Goal: Check status: Check status

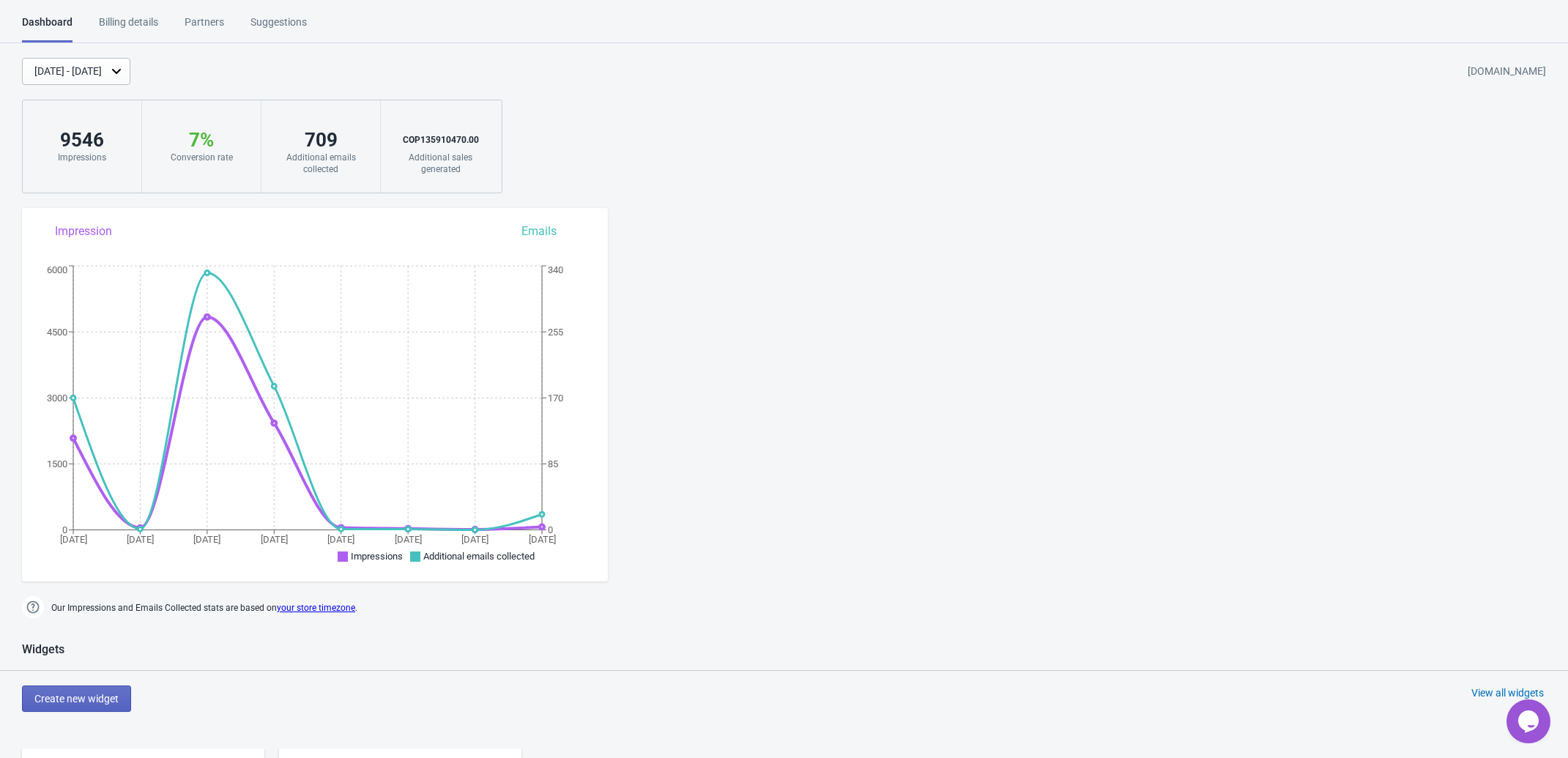
click at [76, 139] on div "9546" at bounding box center [82, 140] width 90 height 23
click at [93, 69] on div "[DATE] - [DATE]" at bounding box center [68, 72] width 67 height 15
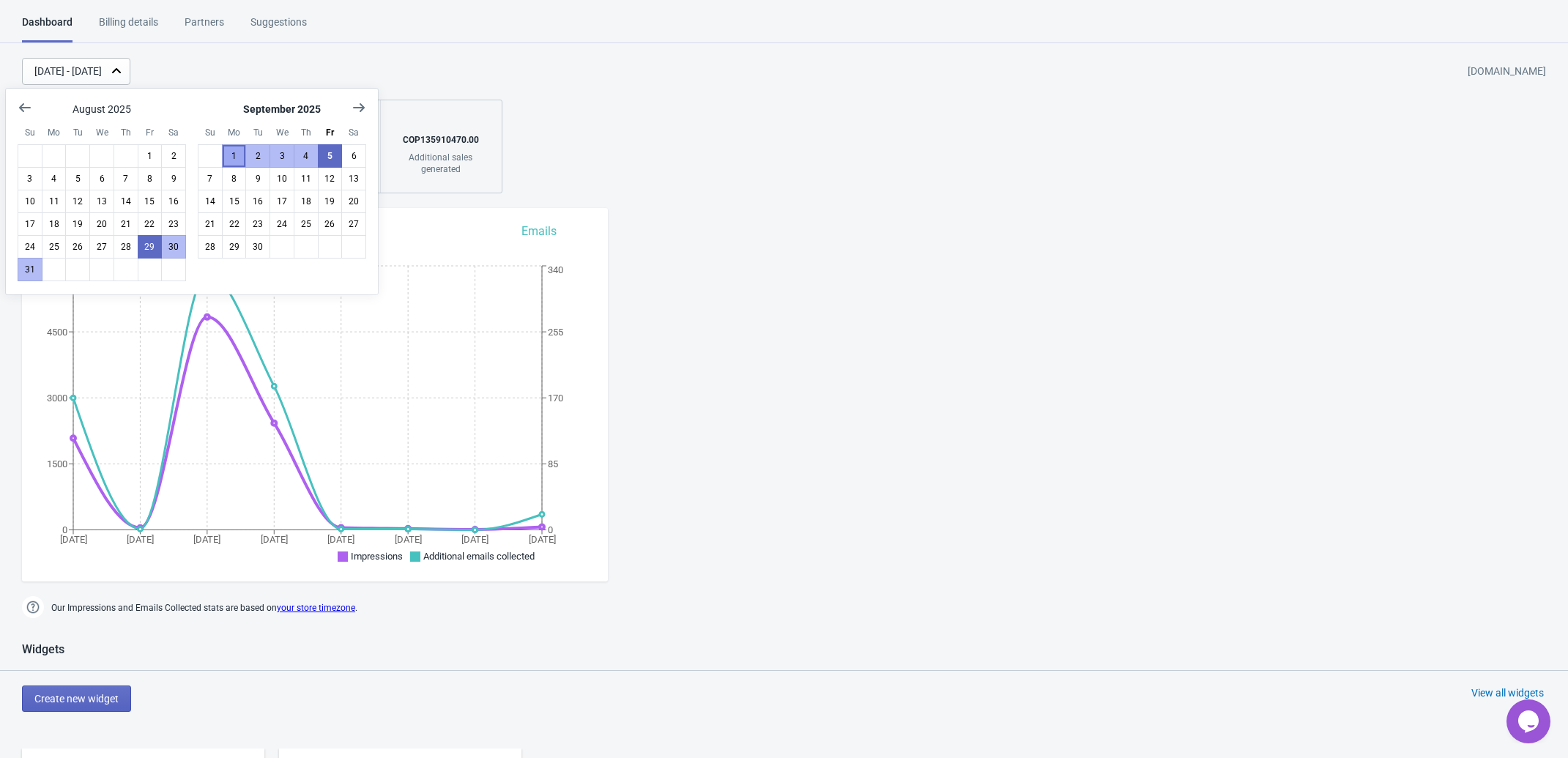
click at [229, 154] on button "1" at bounding box center [235, 156] width 25 height 23
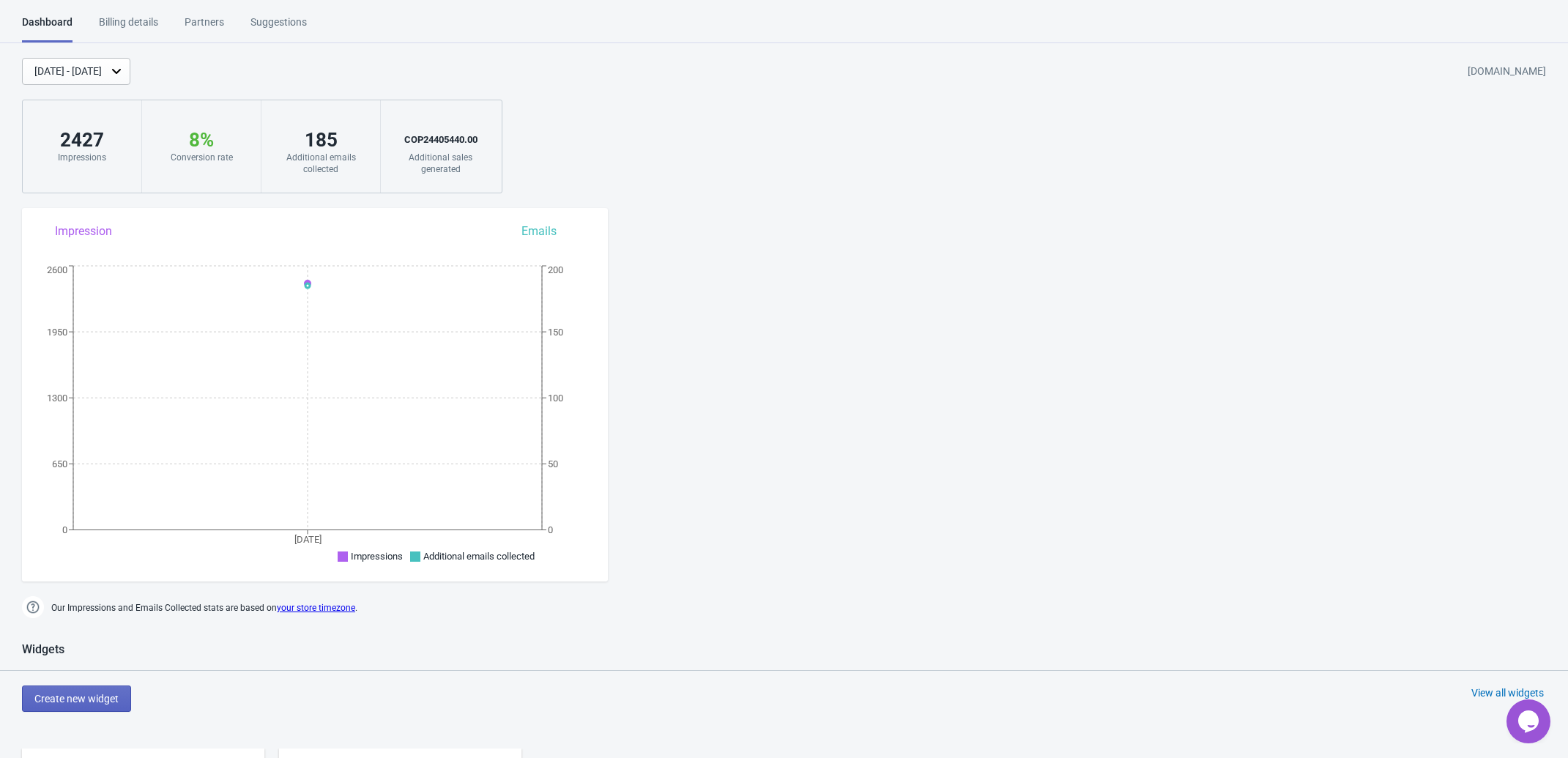
click at [102, 72] on div "[DATE] - [DATE]" at bounding box center [68, 72] width 67 height 15
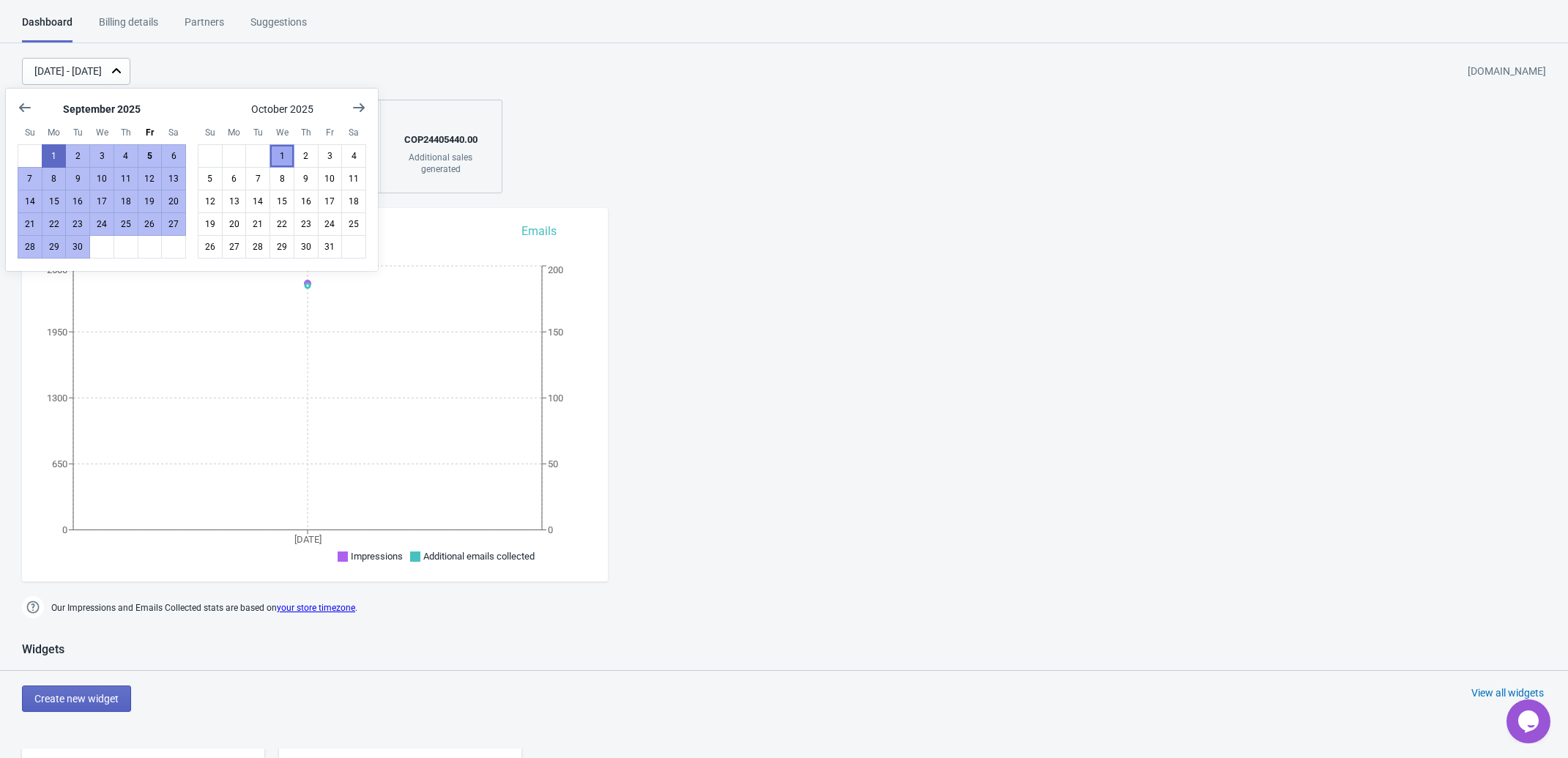
click at [275, 158] on button "1" at bounding box center [282, 156] width 25 height 23
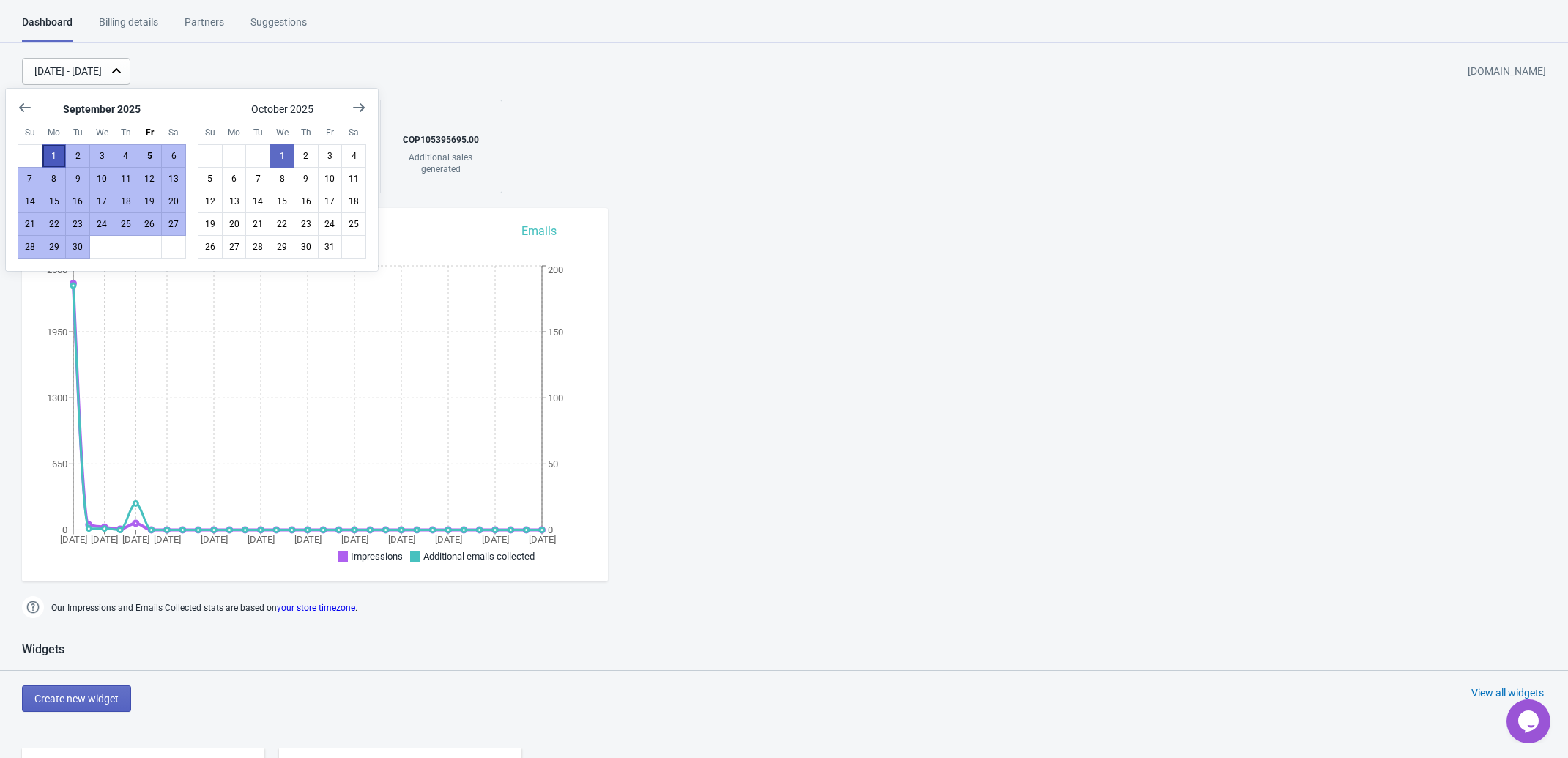
click at [57, 153] on button "1" at bounding box center [54, 156] width 25 height 23
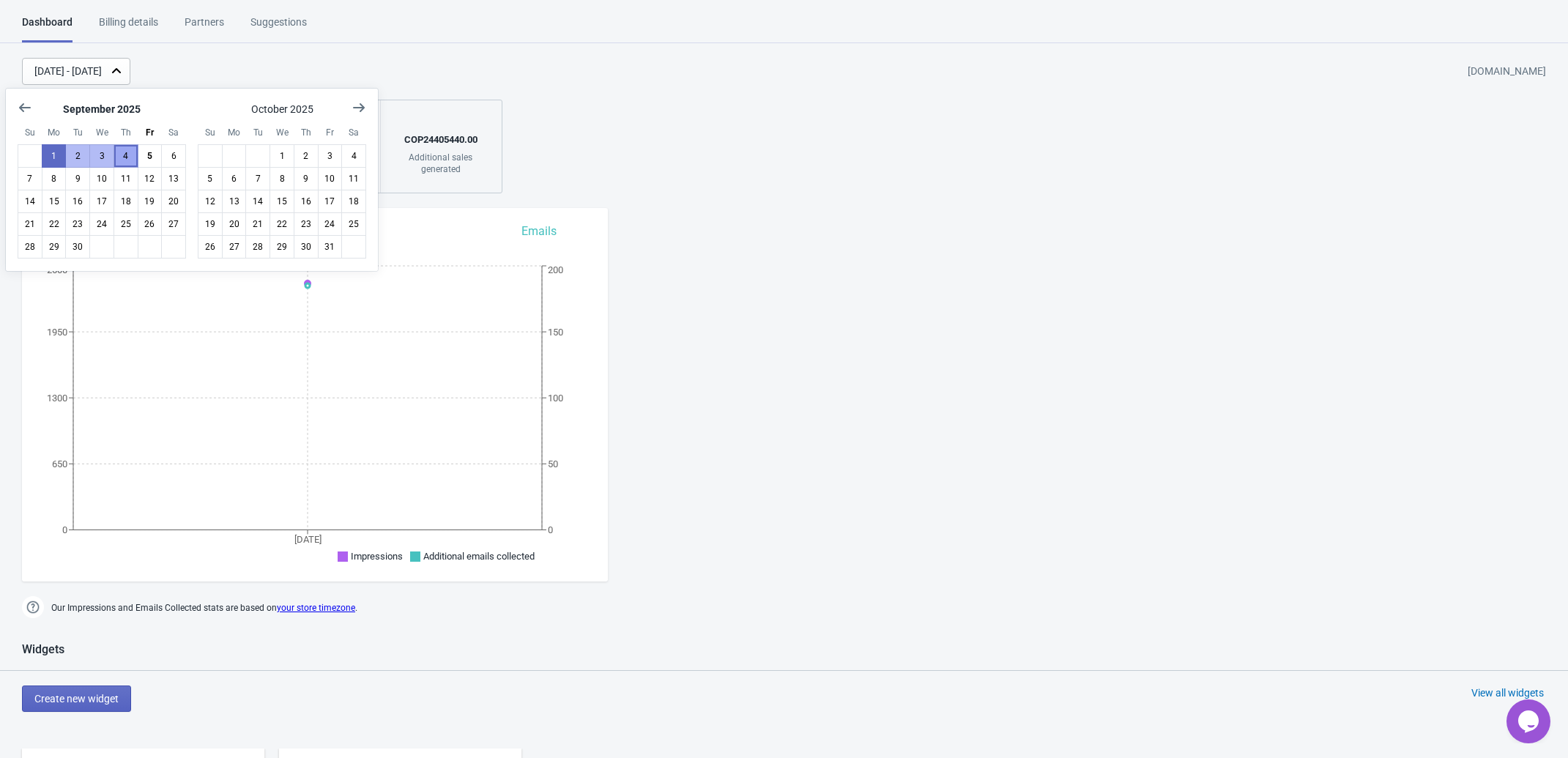
click at [129, 157] on button "4" at bounding box center [126, 156] width 25 height 23
click at [137, 157] on button "4" at bounding box center [126, 156] width 25 height 23
click at [144, 158] on button "5" at bounding box center [150, 156] width 25 height 23
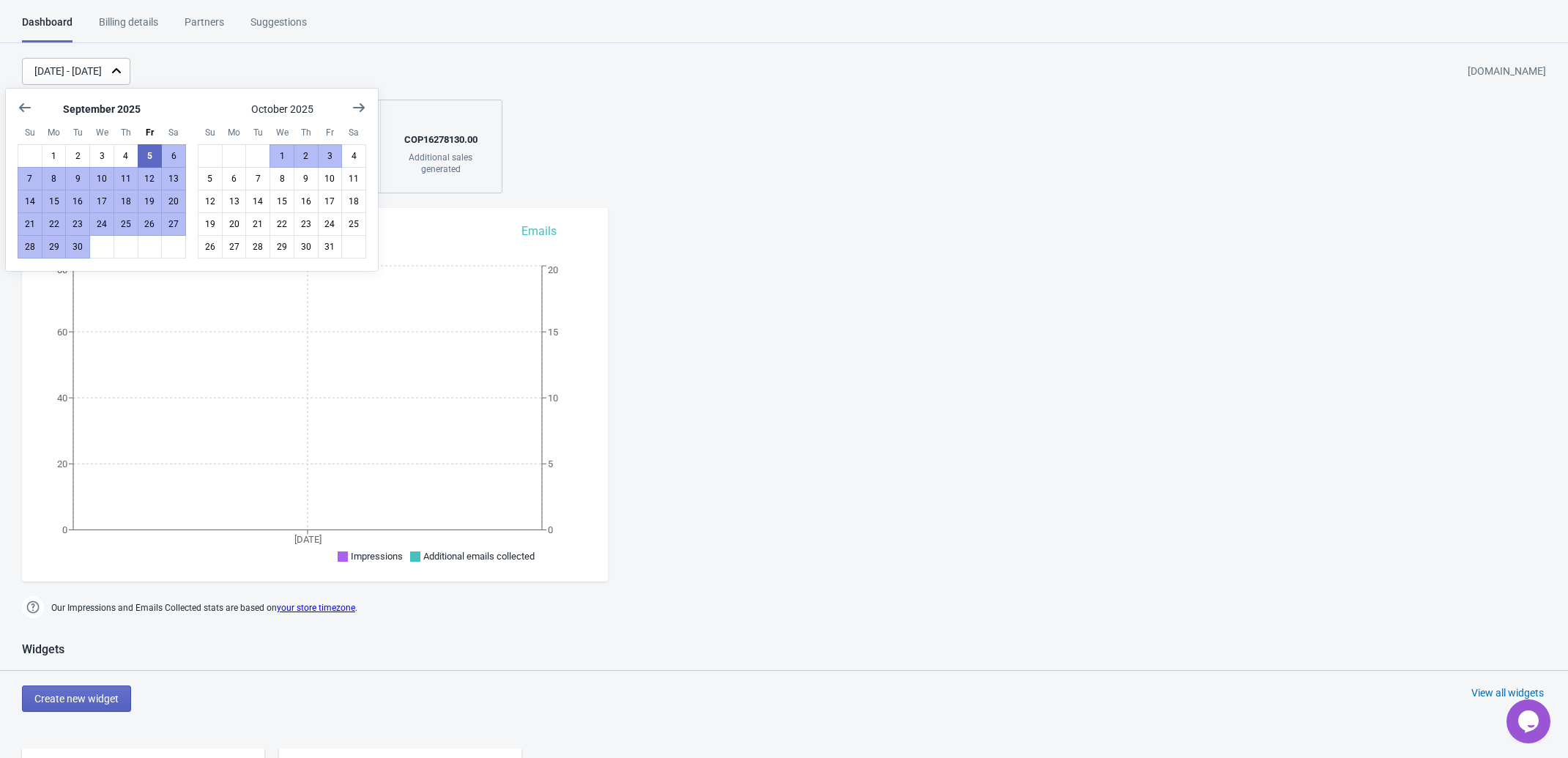
click at [527, 160] on div "[DATE] - [DATE] [DOMAIN_NAME] 65 Impressions 31 % Your Tada Widget has a conver…" at bounding box center [784, 126] width 1568 height 136
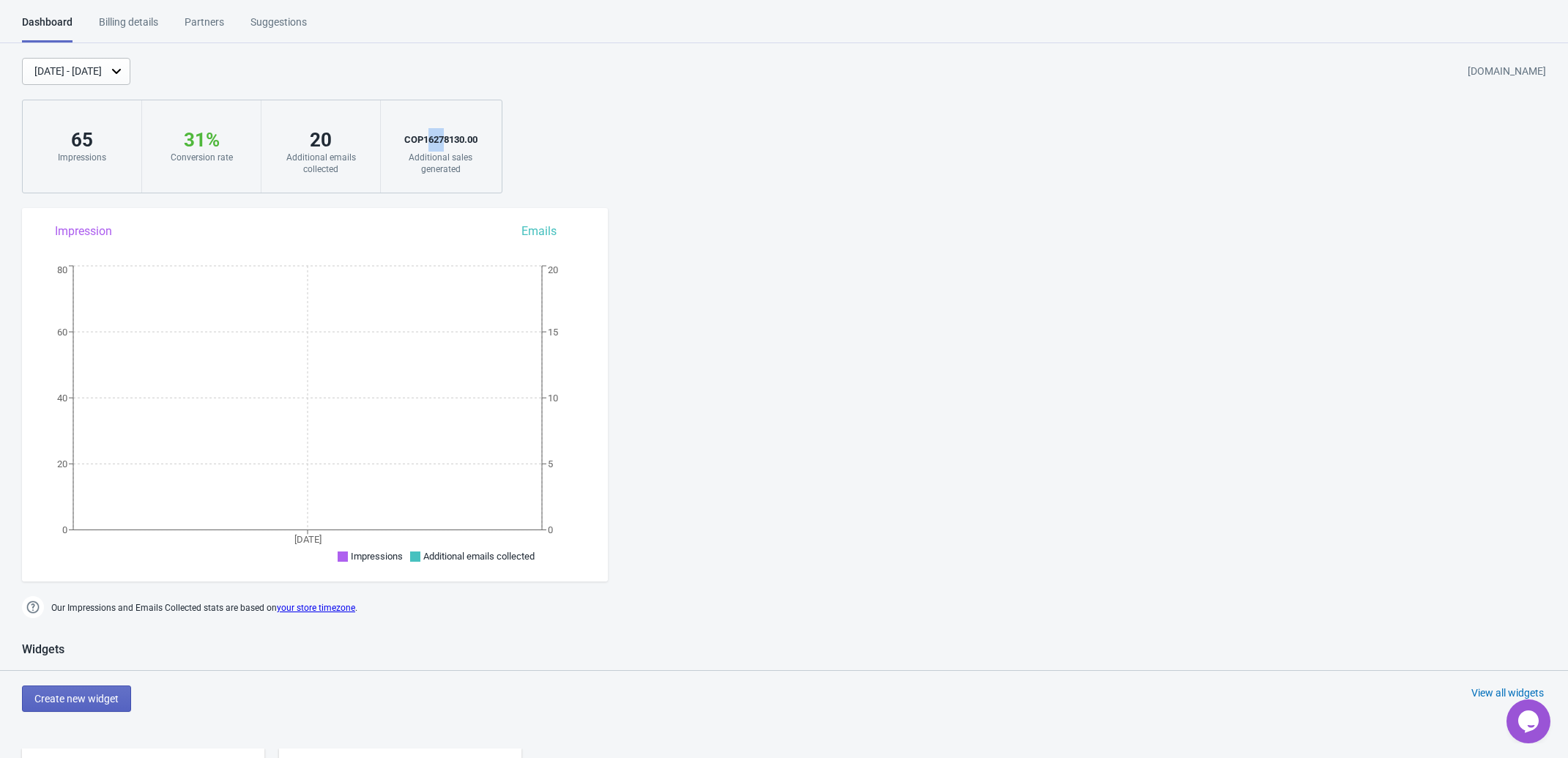
drag, startPoint x: 426, startPoint y: 137, endPoint x: 441, endPoint y: 137, distance: 15.0
click at [441, 137] on div "COP 16278130.00" at bounding box center [441, 140] width 90 height 23
click at [438, 137] on div "COP 16278130.00" at bounding box center [441, 140] width 90 height 23
drag, startPoint x: 432, startPoint y: 137, endPoint x: 448, endPoint y: 137, distance: 16.0
click at [448, 137] on div "COP 16278130.00" at bounding box center [441, 140] width 90 height 23
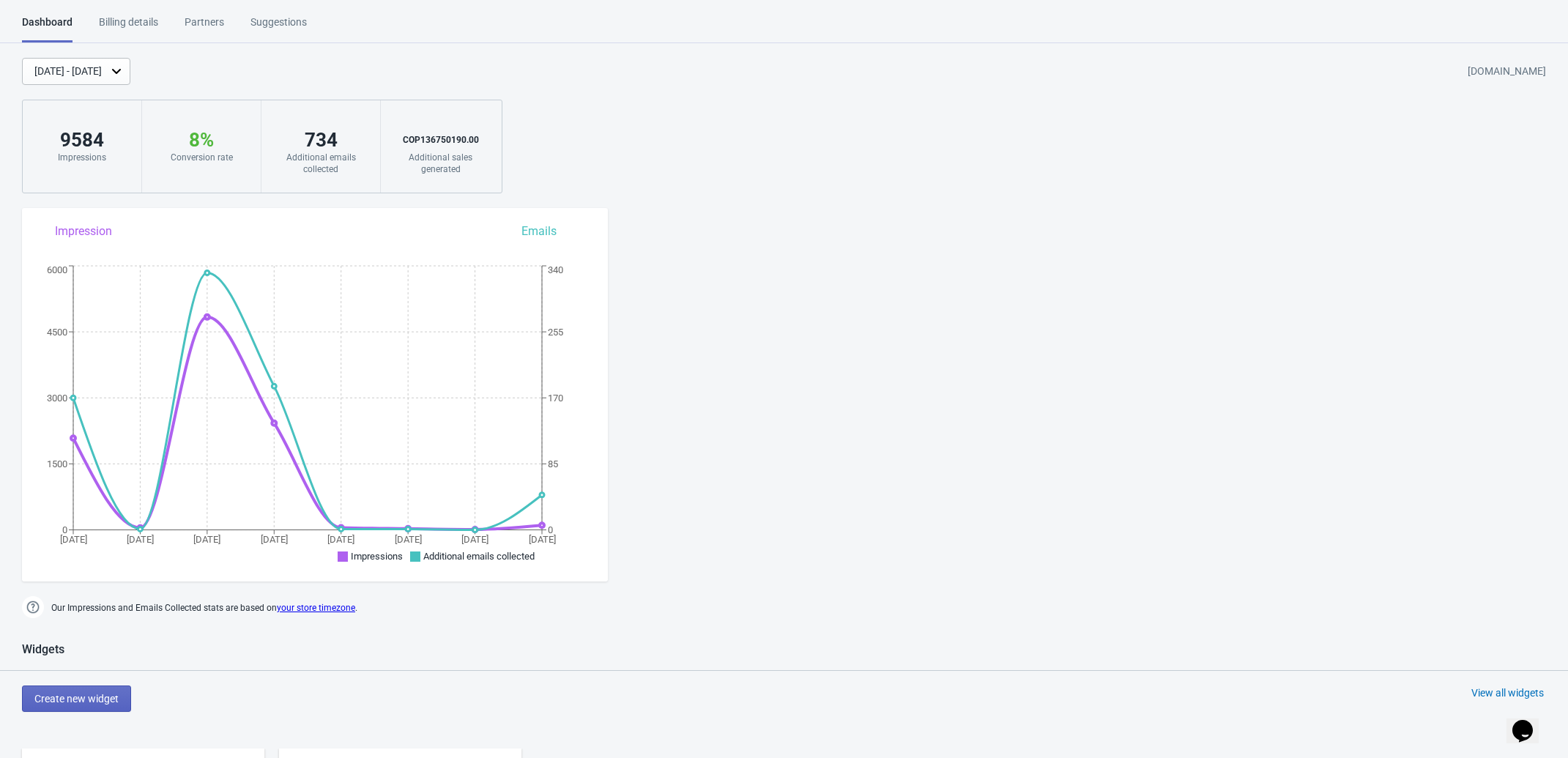
click at [130, 80] on div "[DATE] - [DATE]" at bounding box center [76, 71] width 108 height 27
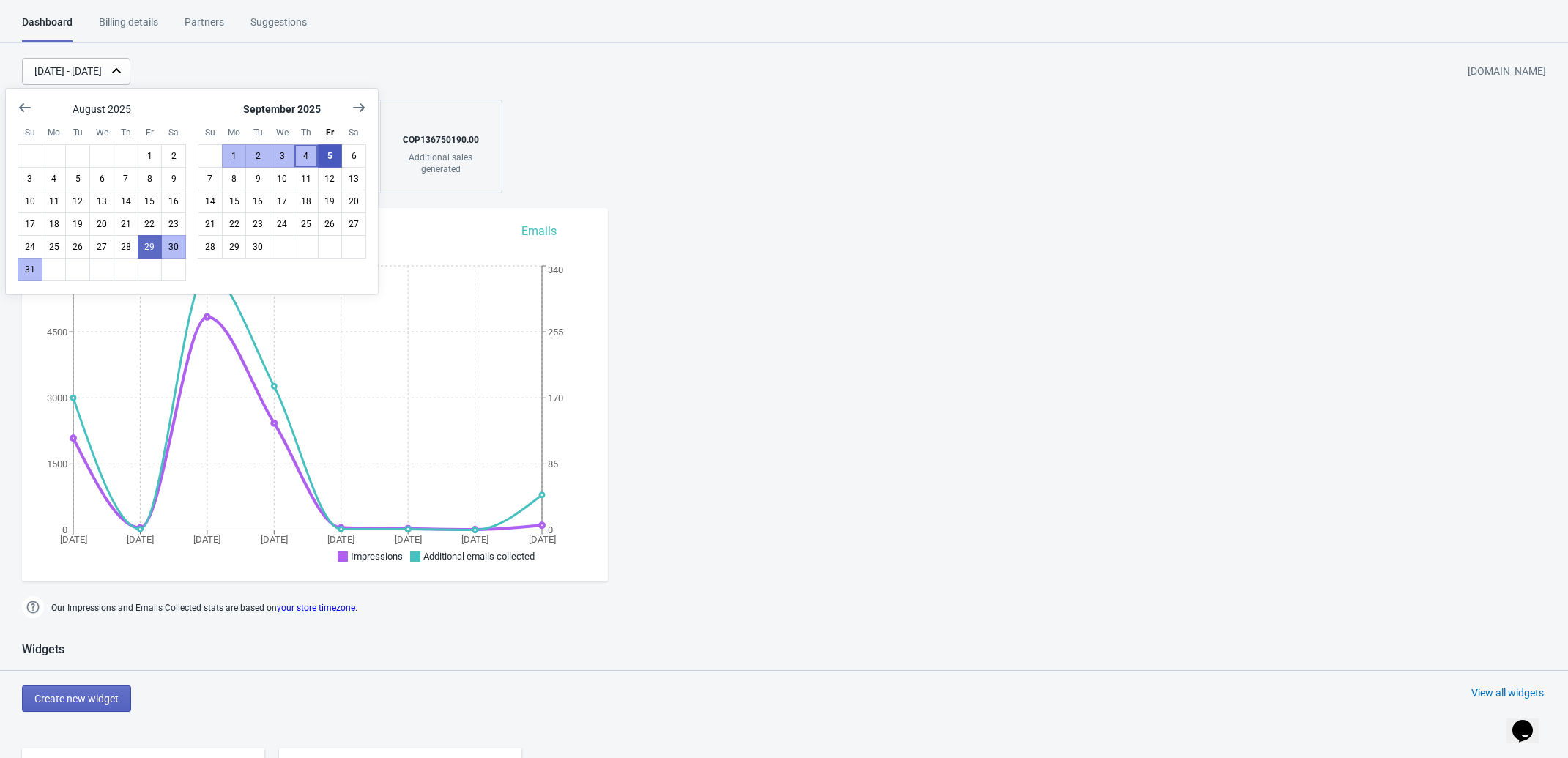
drag, startPoint x: 295, startPoint y: 157, endPoint x: 323, endPoint y: 157, distance: 28.0
click at [296, 156] on button "4" at bounding box center [306, 156] width 25 height 23
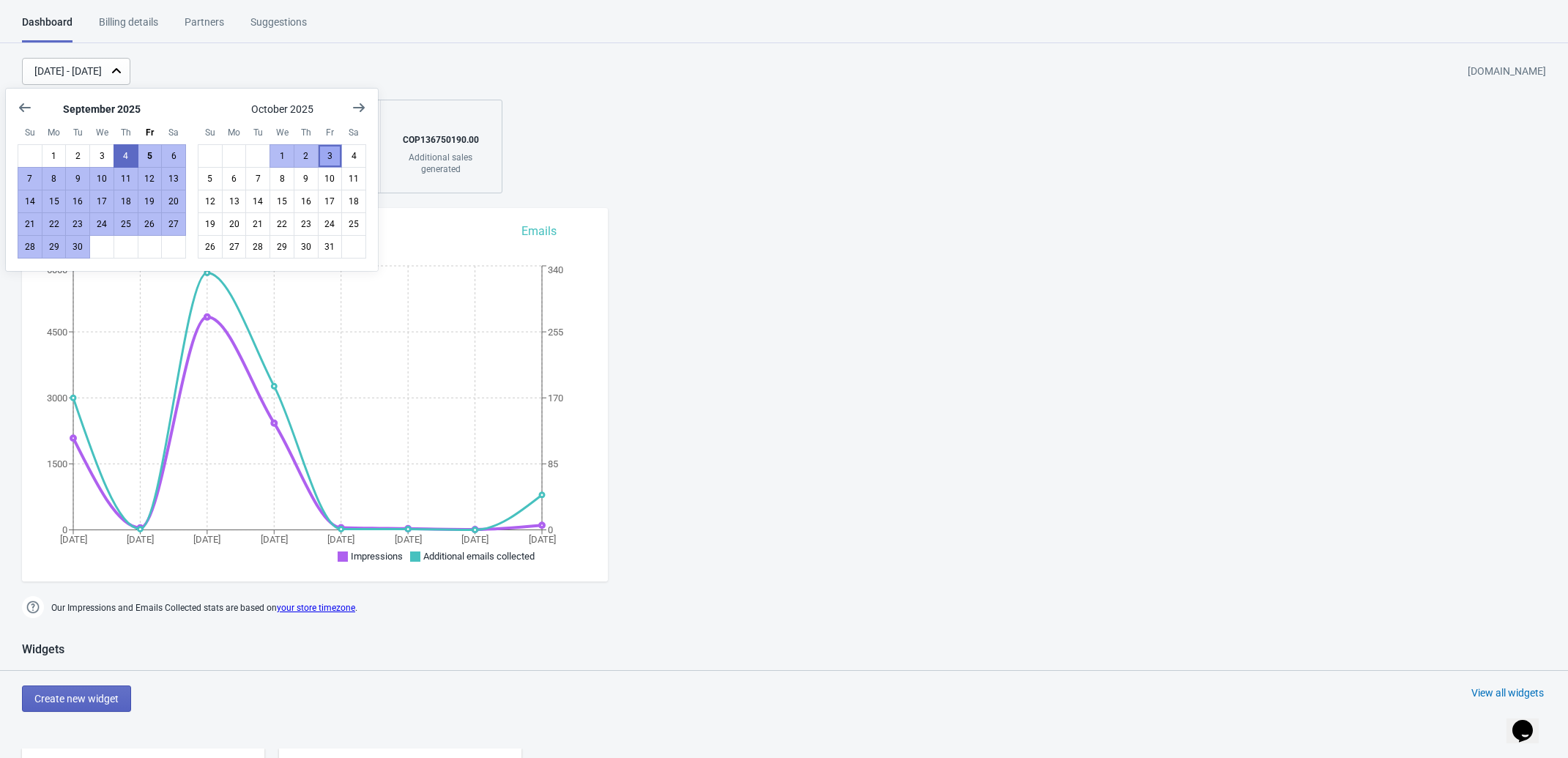
click at [324, 157] on button "3" at bounding box center [330, 156] width 25 height 23
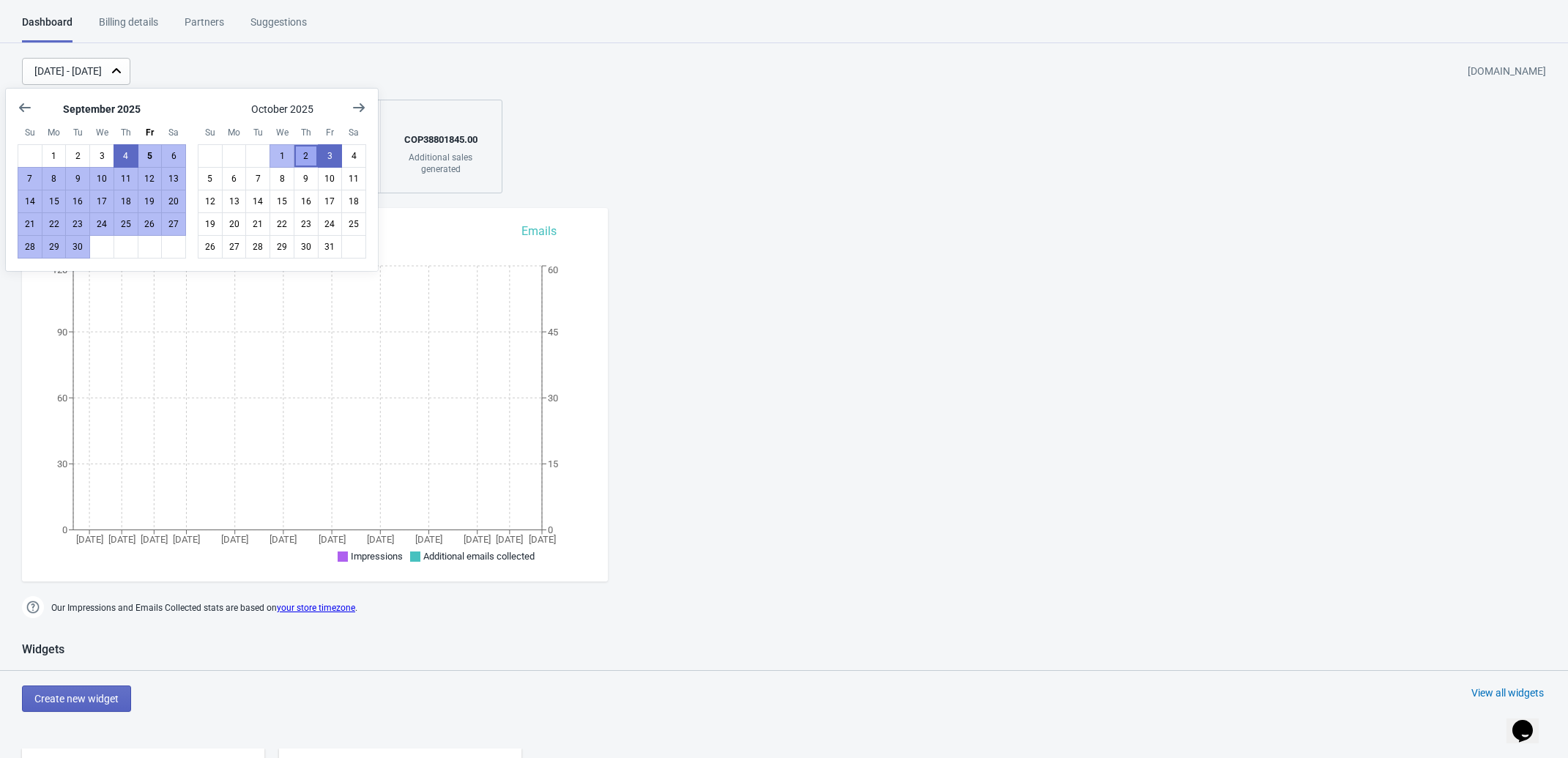
click at [305, 154] on button "2" at bounding box center [306, 156] width 25 height 23
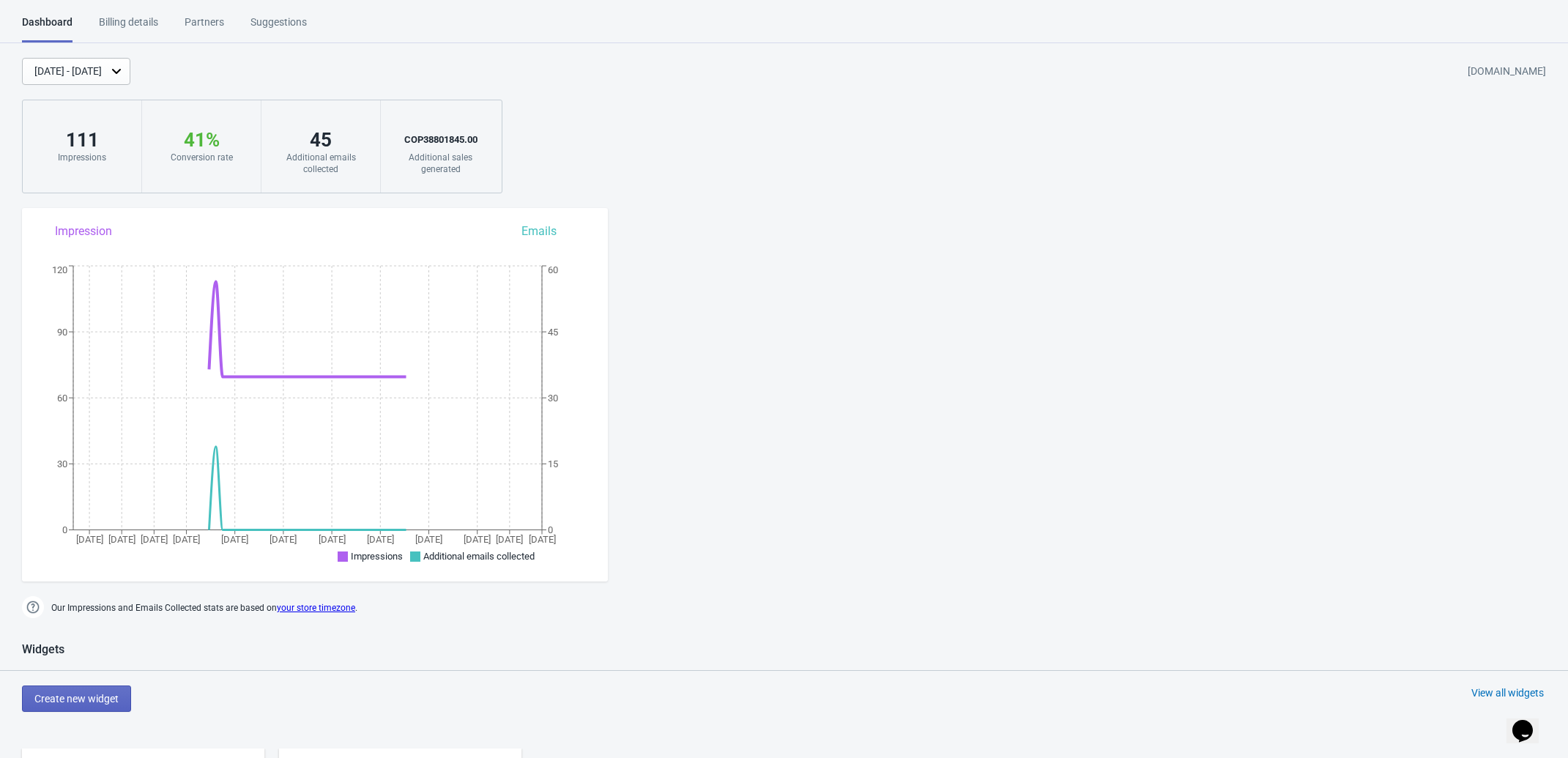
click at [327, 154] on div "Additional emails collected" at bounding box center [321, 163] width 90 height 23
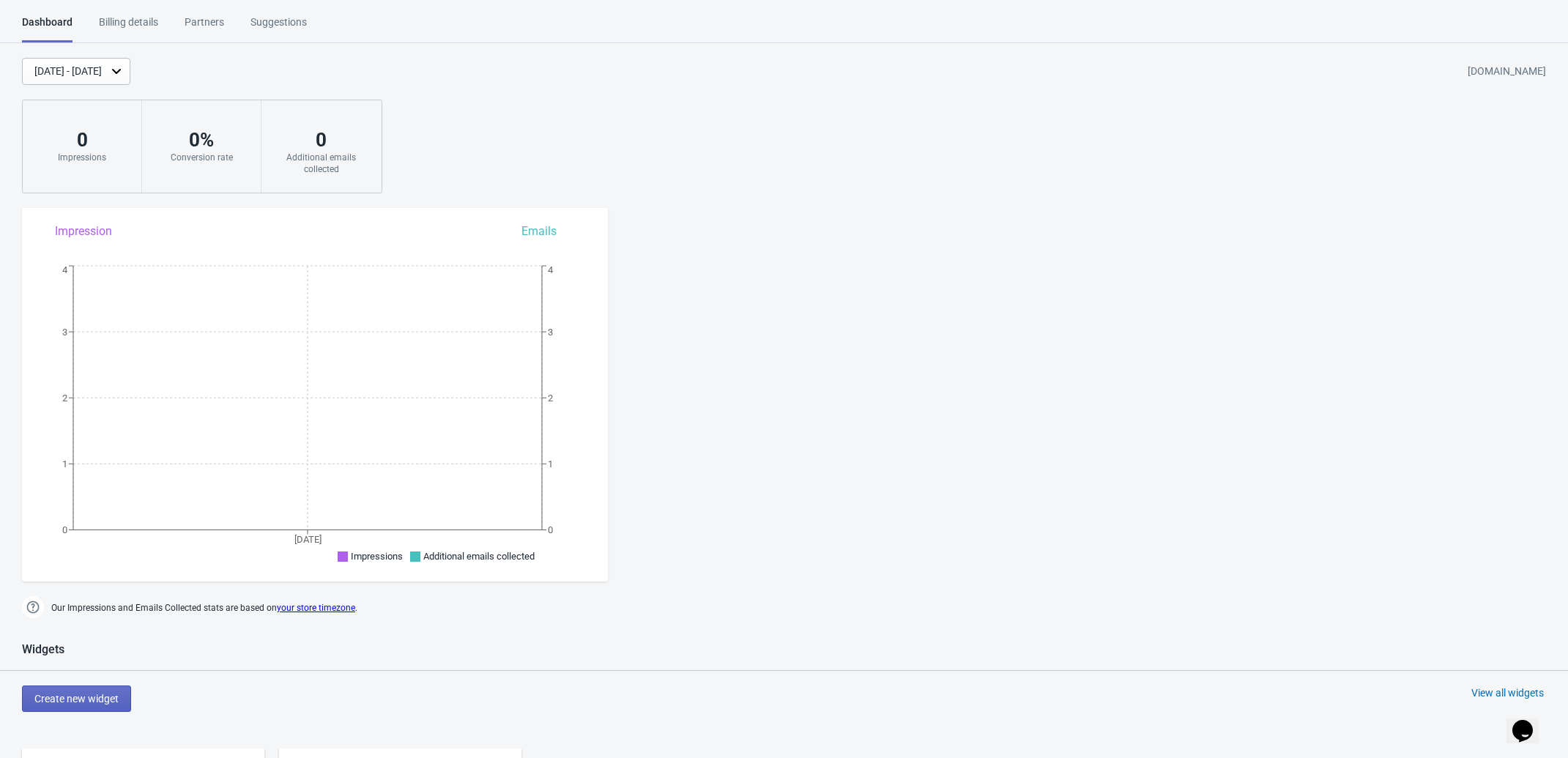
click at [130, 80] on div "Oct 2, 2025 - Oct 2, 2025" at bounding box center [76, 71] width 108 height 27
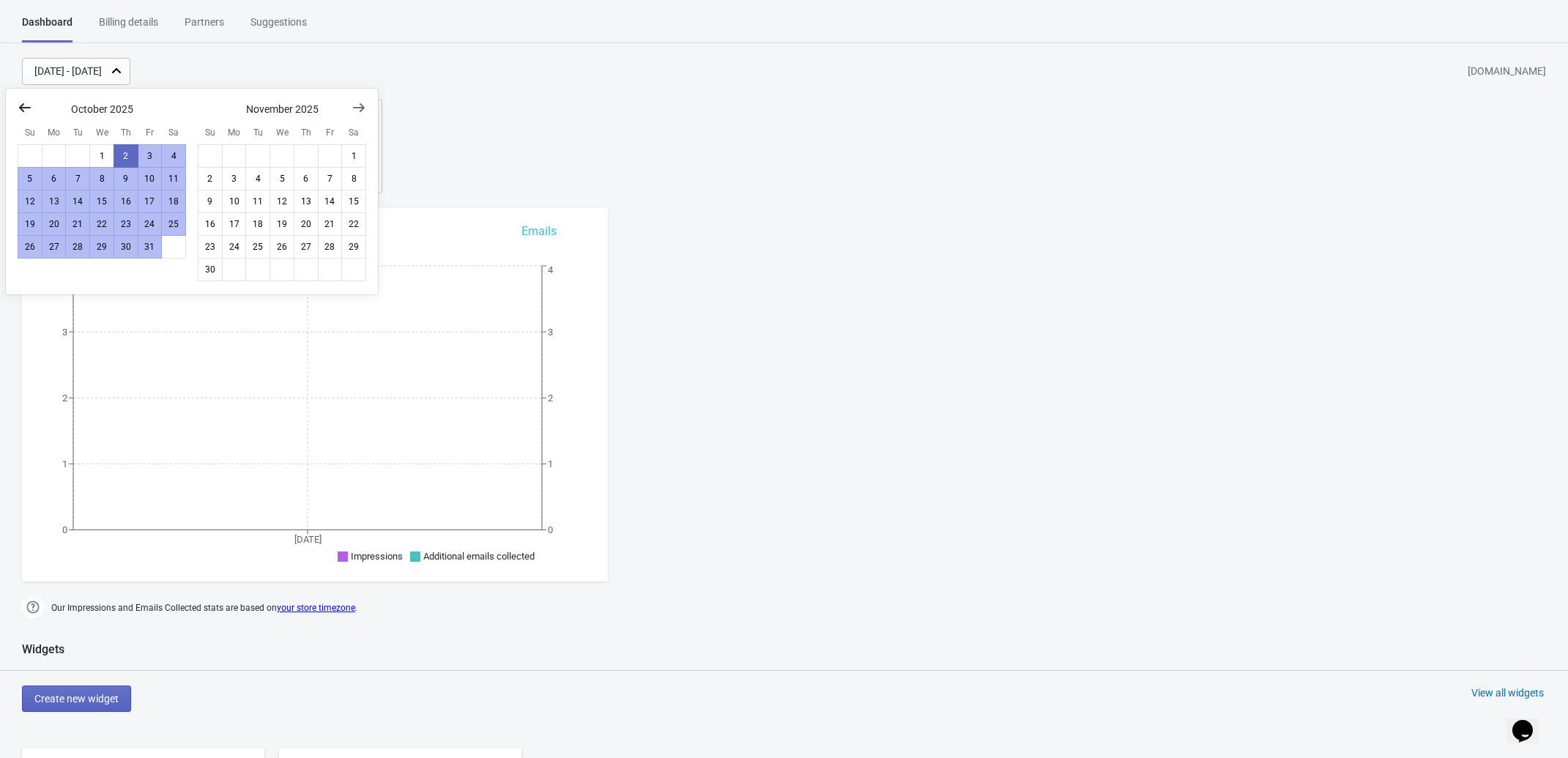
click at [24, 107] on icon "Show previous month, September 2025" at bounding box center [25, 107] width 12 height 8
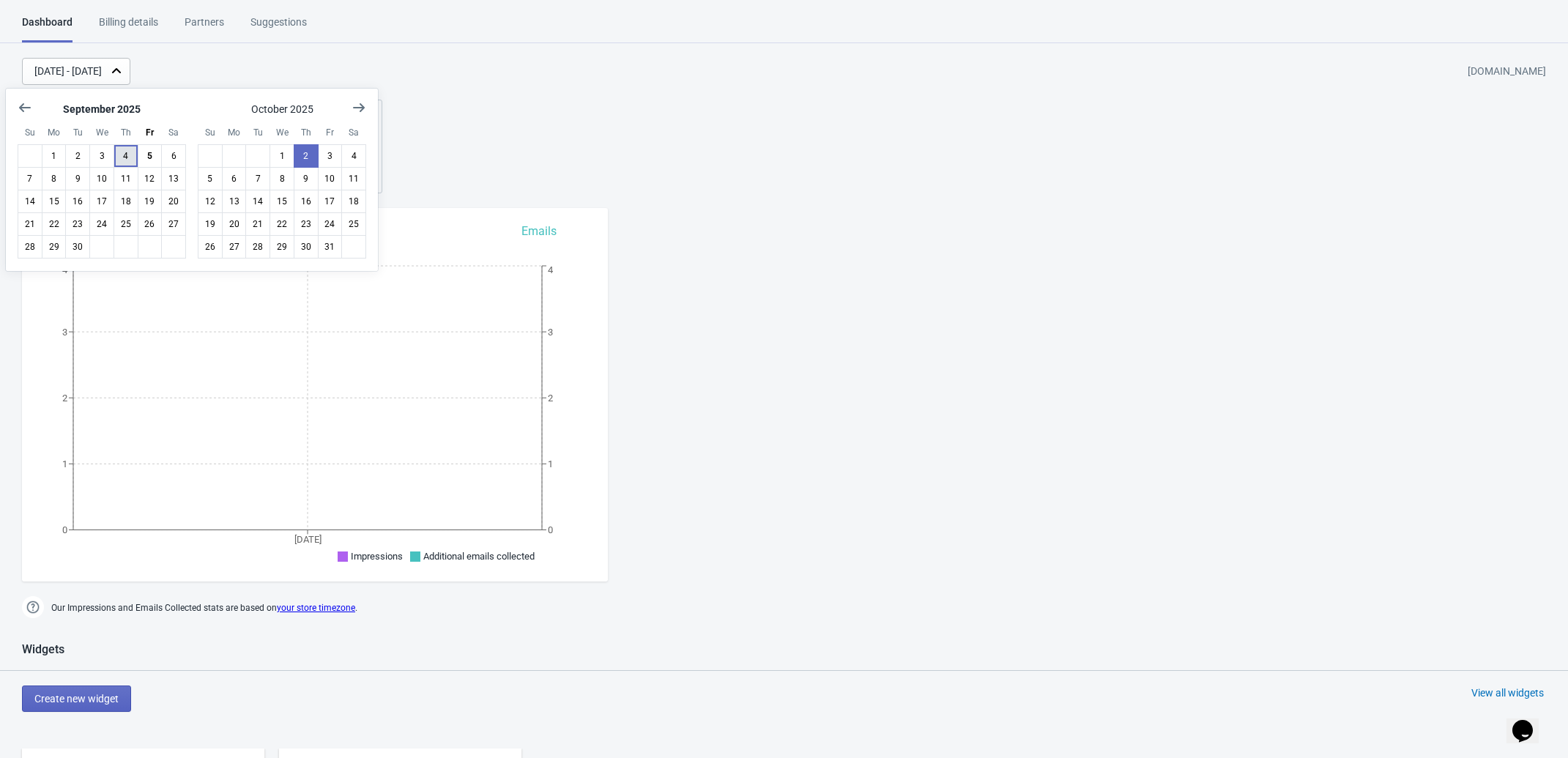
click at [122, 157] on button "4" at bounding box center [126, 156] width 25 height 23
click at [145, 160] on button "5" at bounding box center [150, 156] width 25 height 23
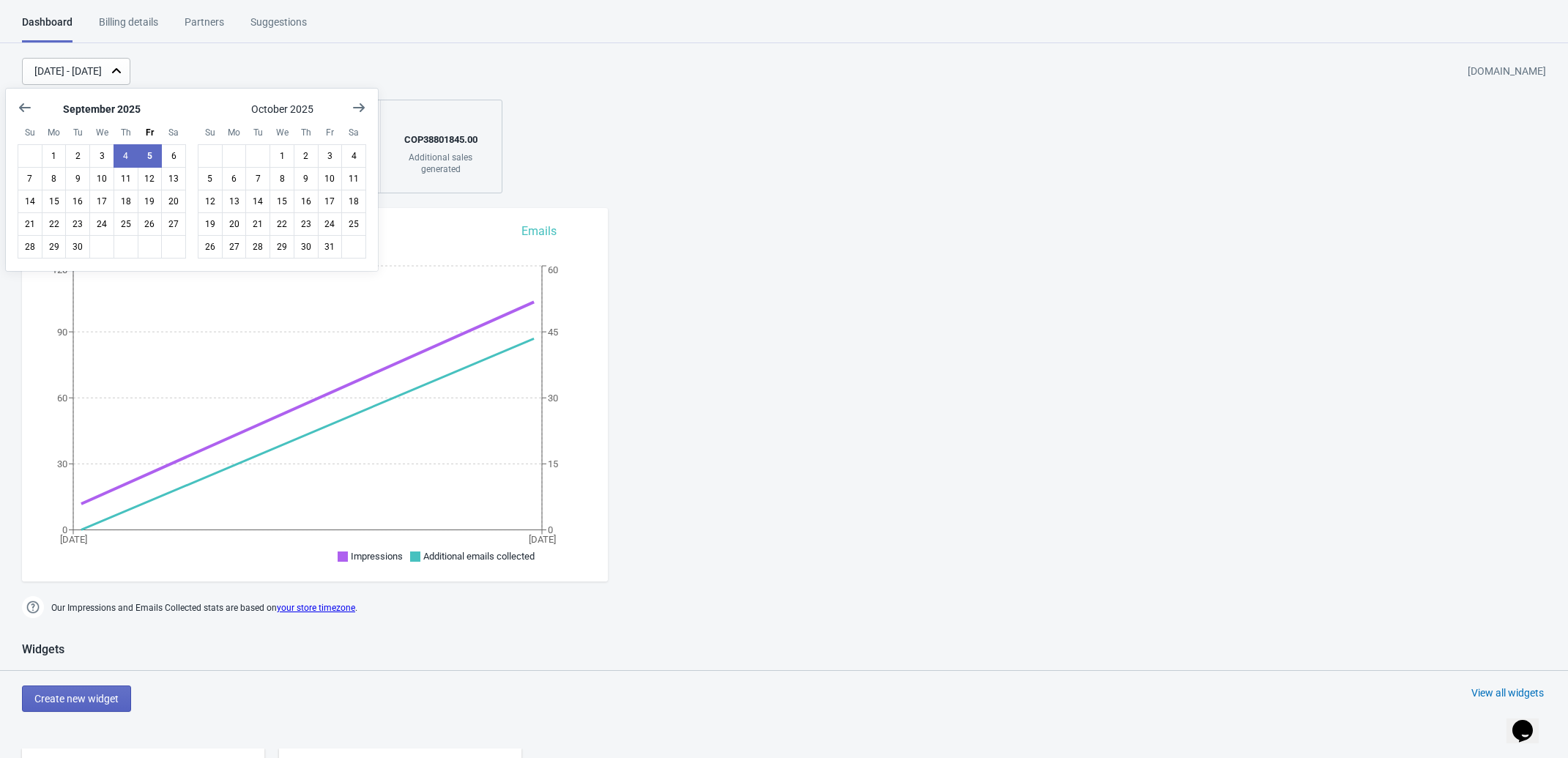
click at [553, 66] on div "Sep 4, 2025 - Sep 5, 2025 invicta-colombia.myshopify.com" at bounding box center [795, 71] width 1546 height 27
